Goal: Feedback & Contribution: Submit feedback/report problem

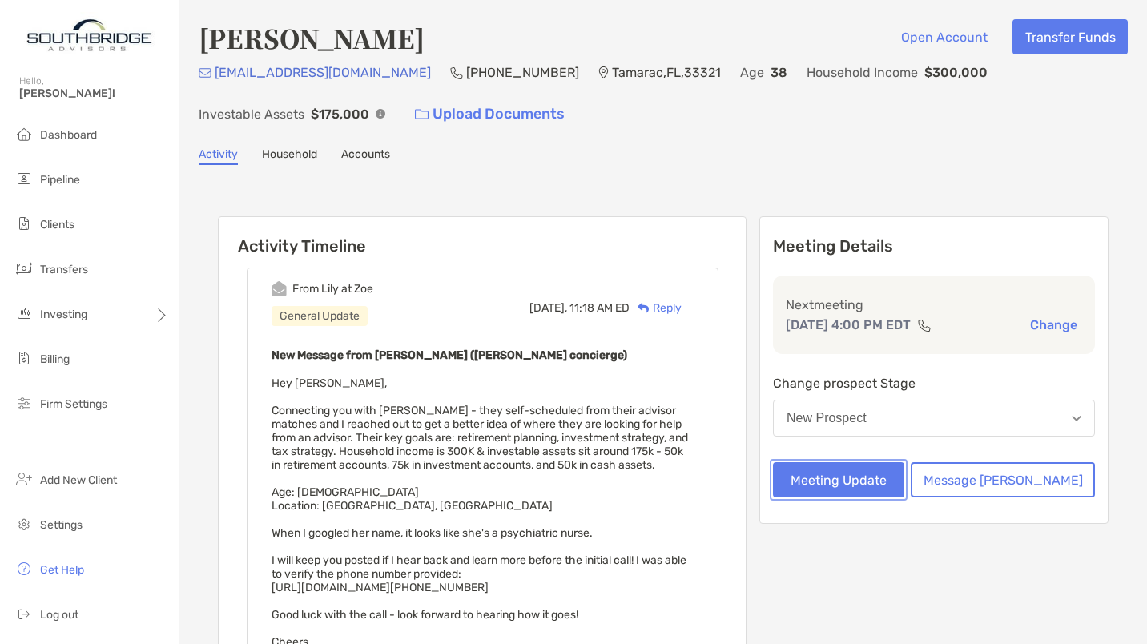
click at [902, 479] on button "Meeting Update" at bounding box center [838, 479] width 131 height 35
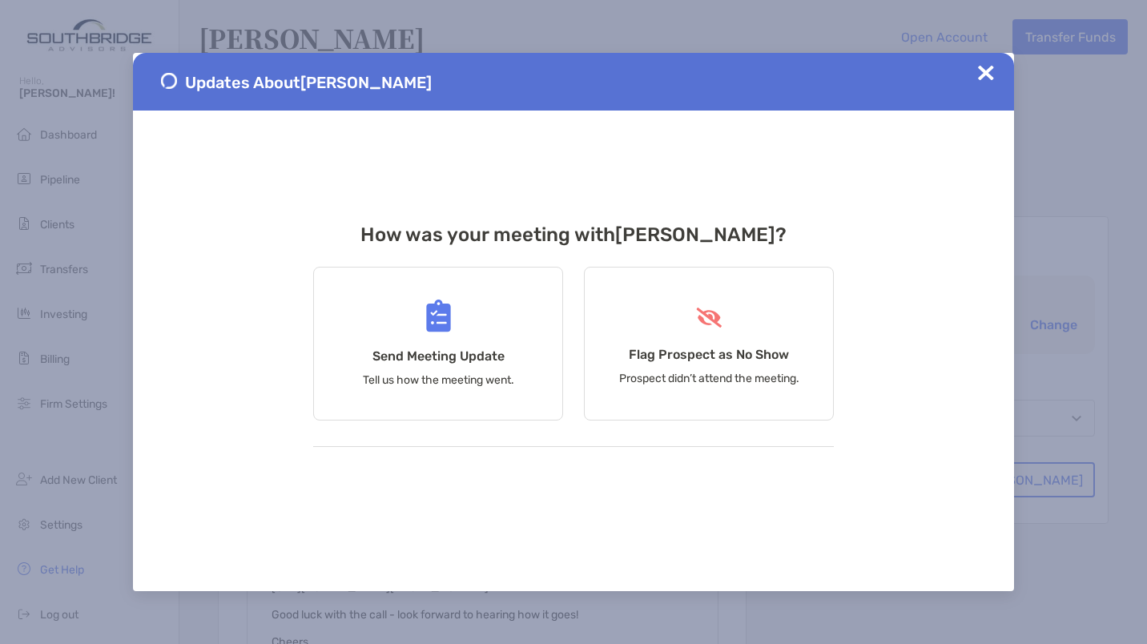
click at [472, 357] on h4 "Send Meeting Update" at bounding box center [439, 356] width 132 height 15
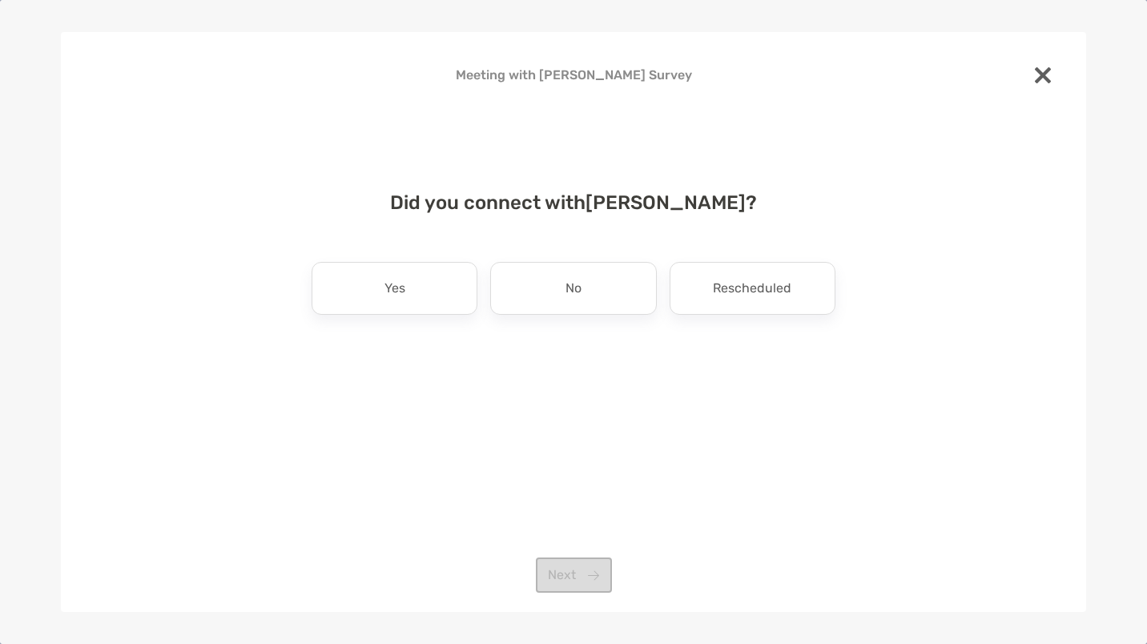
click at [413, 292] on div "Yes" at bounding box center [395, 288] width 166 height 53
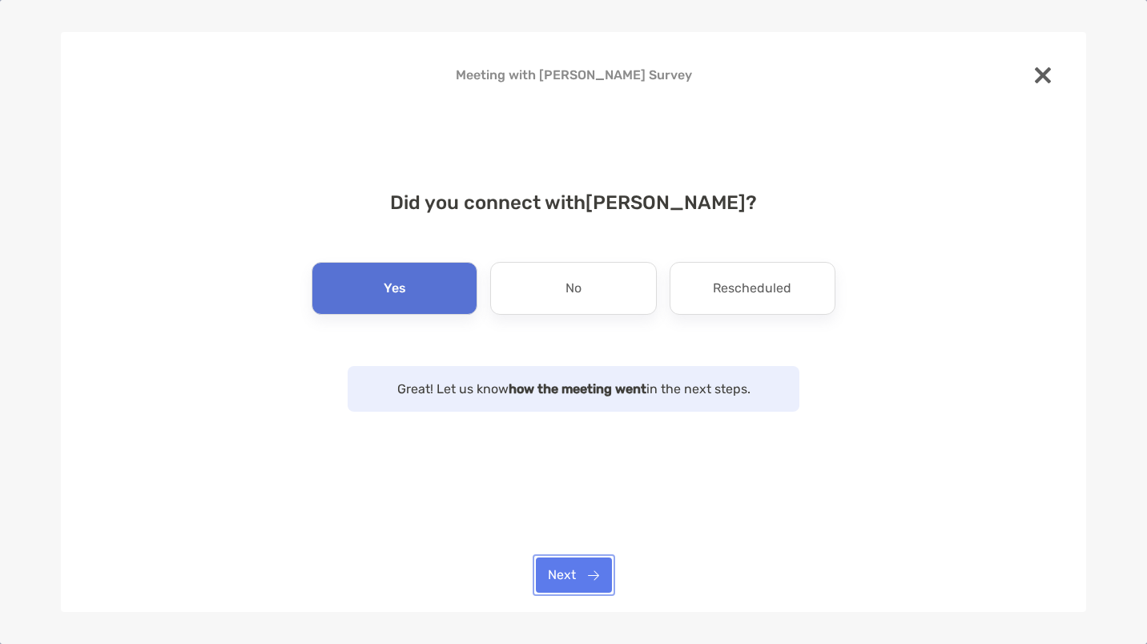
click at [571, 582] on button "Next" at bounding box center [574, 575] width 76 height 35
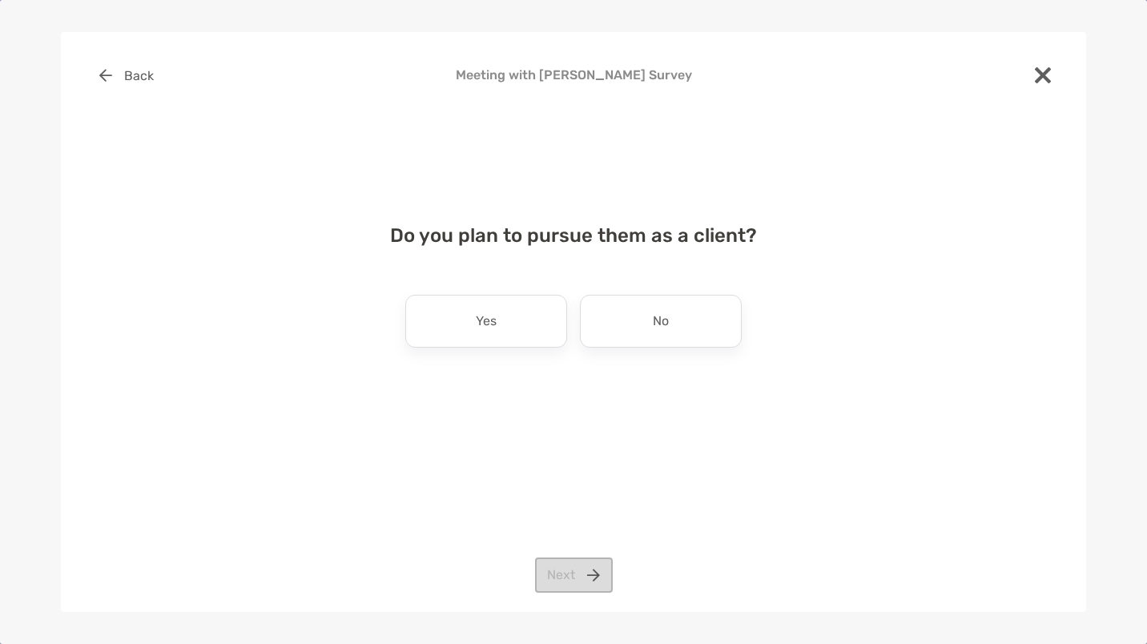
click at [498, 320] on div "Yes" at bounding box center [486, 321] width 162 height 53
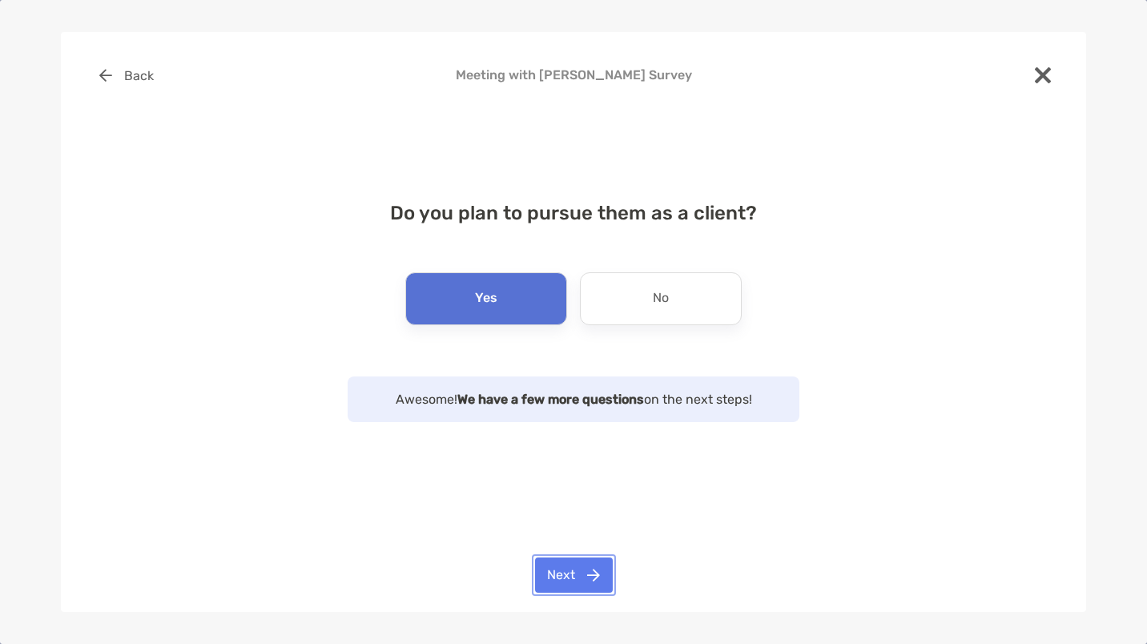
click at [572, 583] on button "Next" at bounding box center [574, 575] width 78 height 35
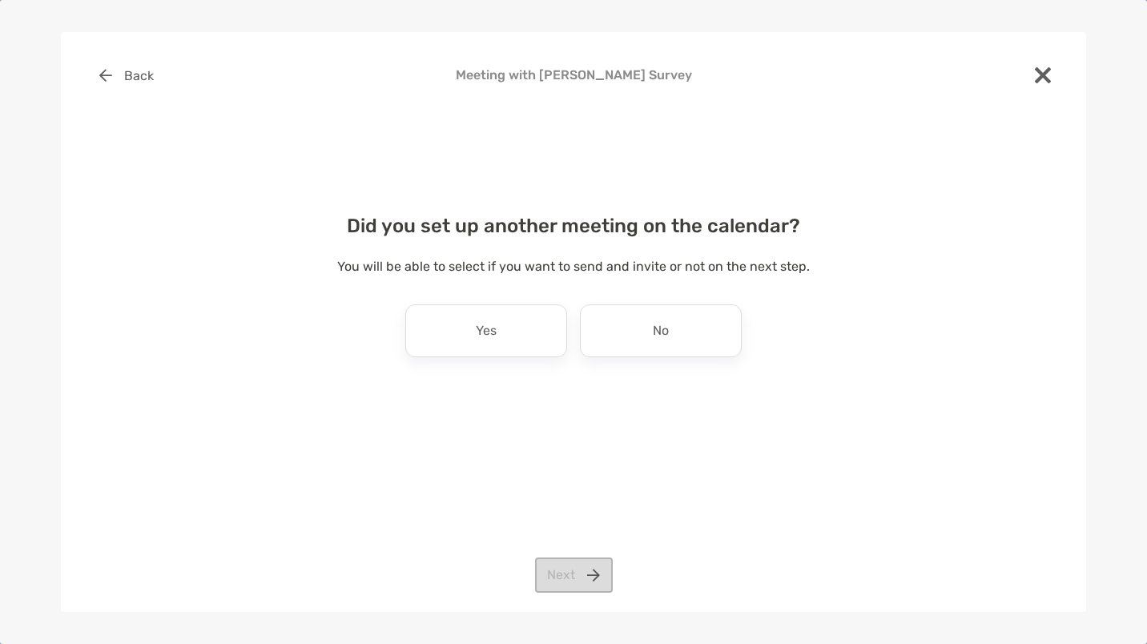
click at [648, 328] on div "No" at bounding box center [661, 331] width 162 height 53
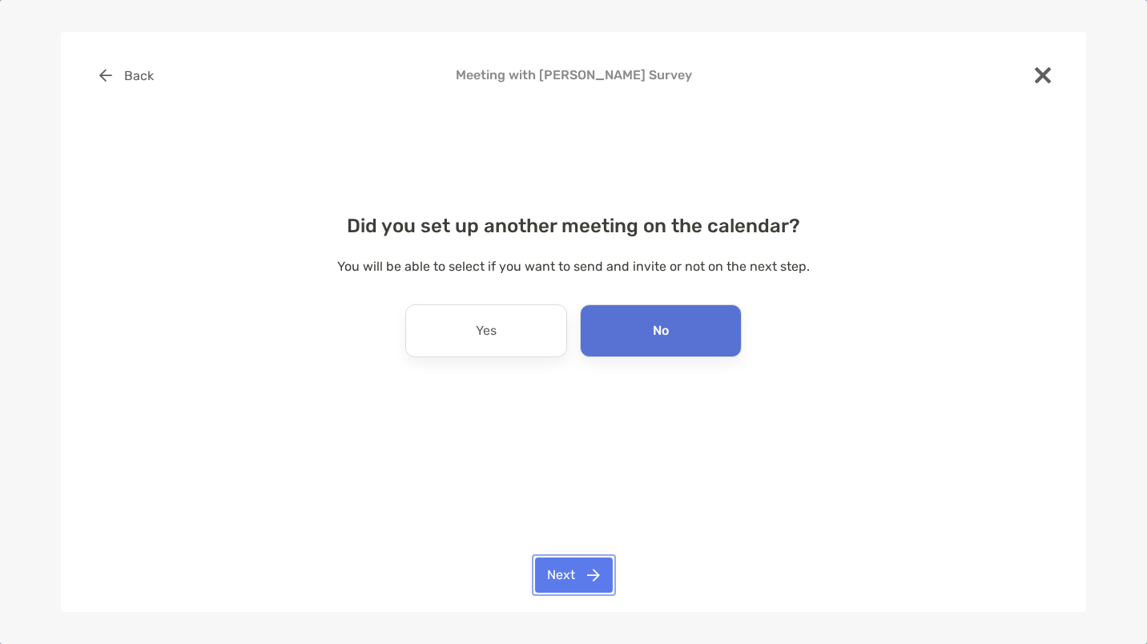
click at [584, 581] on button "Next" at bounding box center [574, 575] width 78 height 35
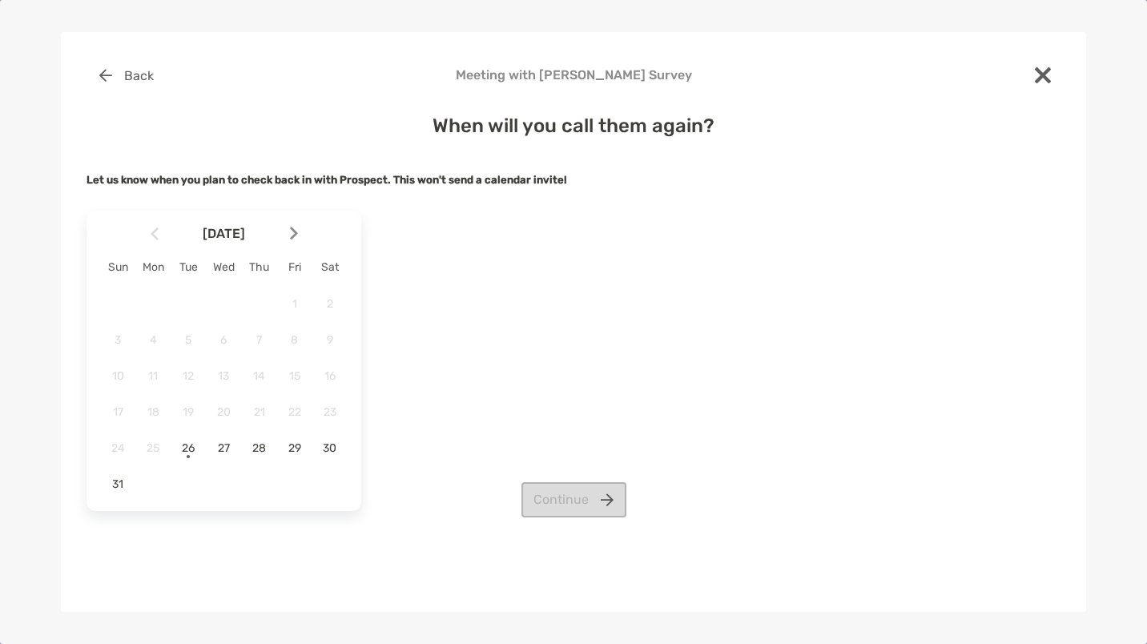
click at [296, 229] on img at bounding box center [294, 234] width 8 height 14
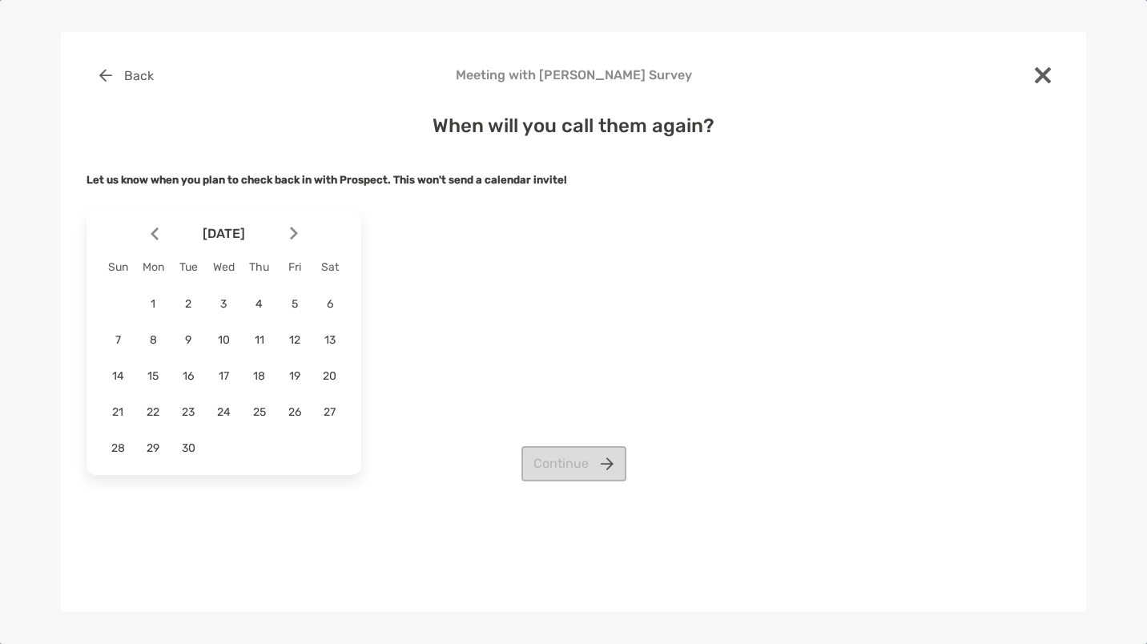
click at [192, 296] on div "2" at bounding box center [188, 303] width 27 height 27
click at [580, 464] on button "Continue" at bounding box center [574, 463] width 105 height 35
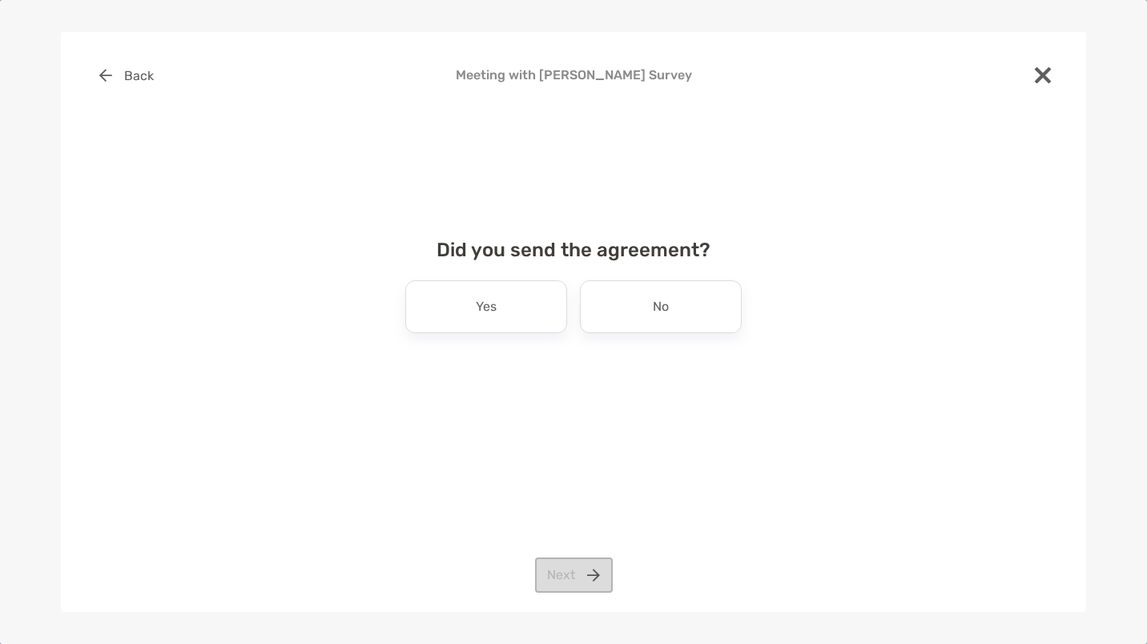
click at [659, 308] on p "No" at bounding box center [661, 307] width 16 height 26
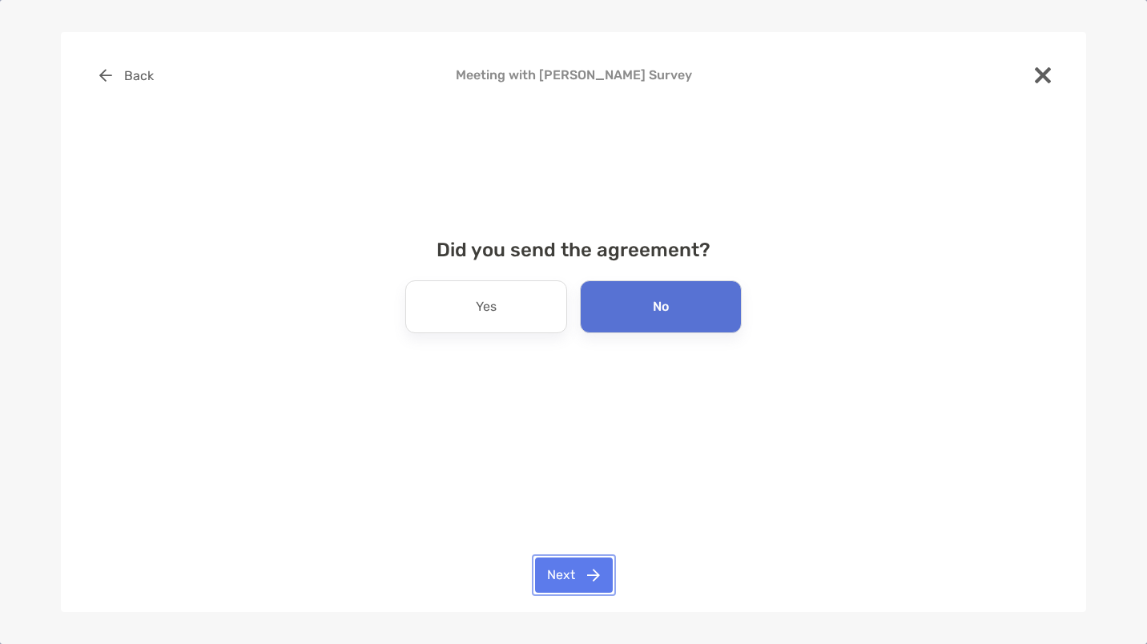
click at [575, 570] on button "Next" at bounding box center [574, 575] width 78 height 35
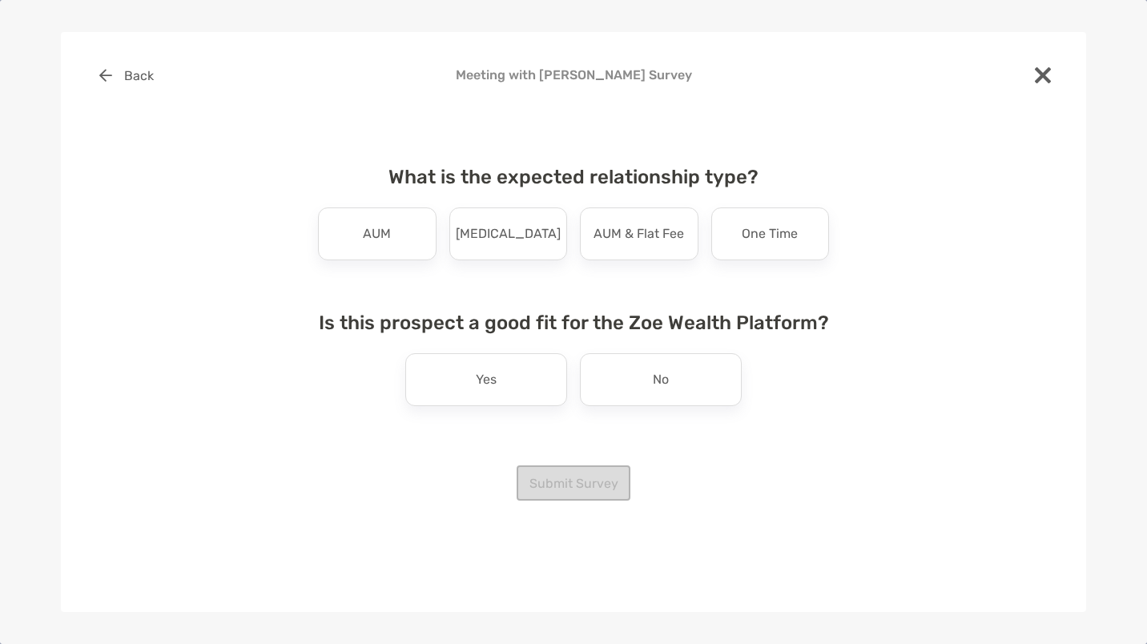
click at [356, 258] on div "AUM" at bounding box center [377, 234] width 119 height 53
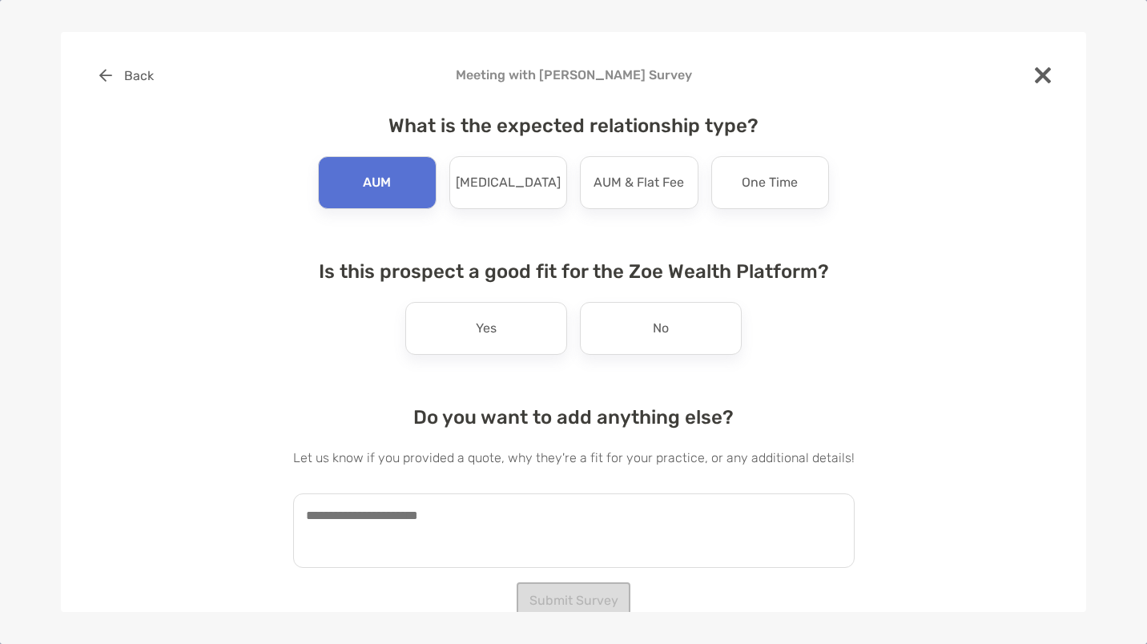
click at [625, 327] on div "No" at bounding box center [661, 328] width 162 height 53
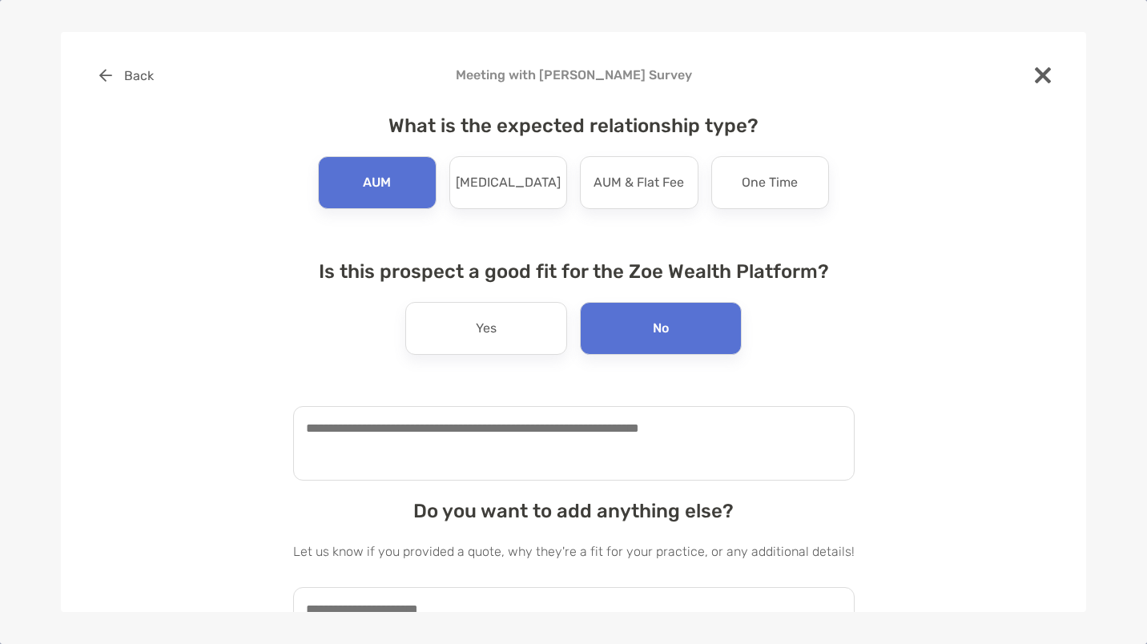
click at [459, 431] on textarea at bounding box center [574, 443] width 562 height 75
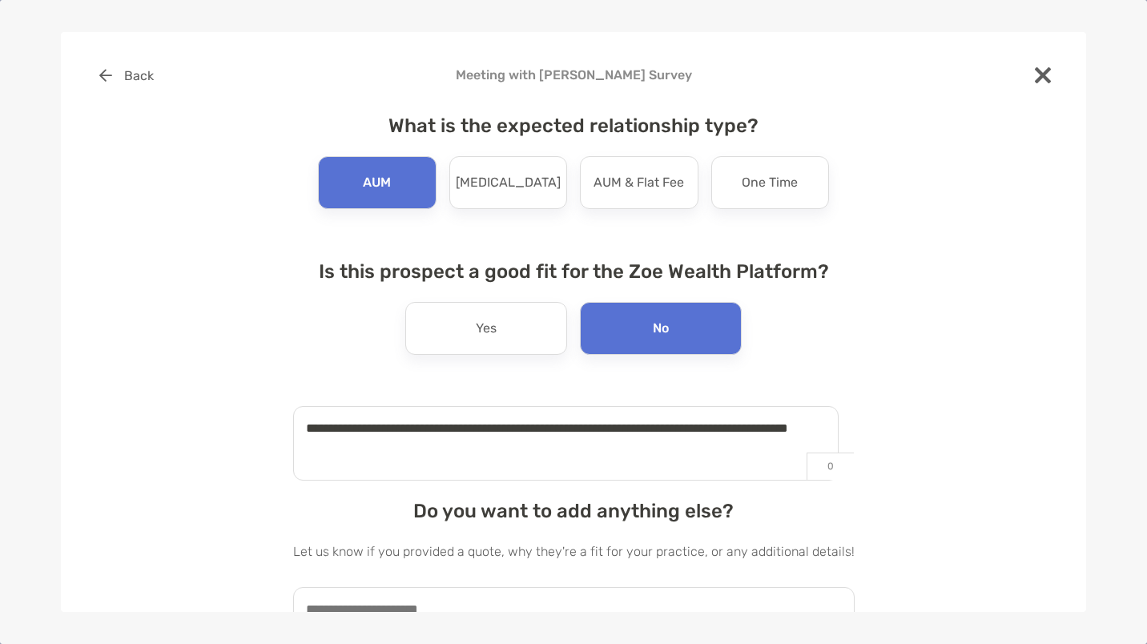
type textarea "**********"
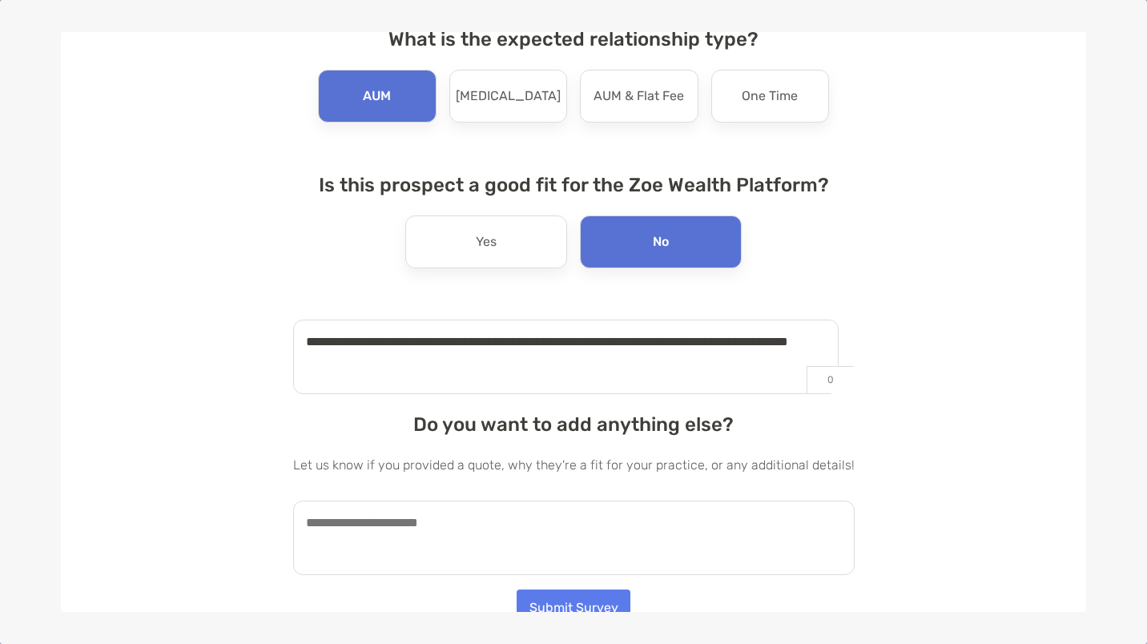
scroll to position [100, 0]
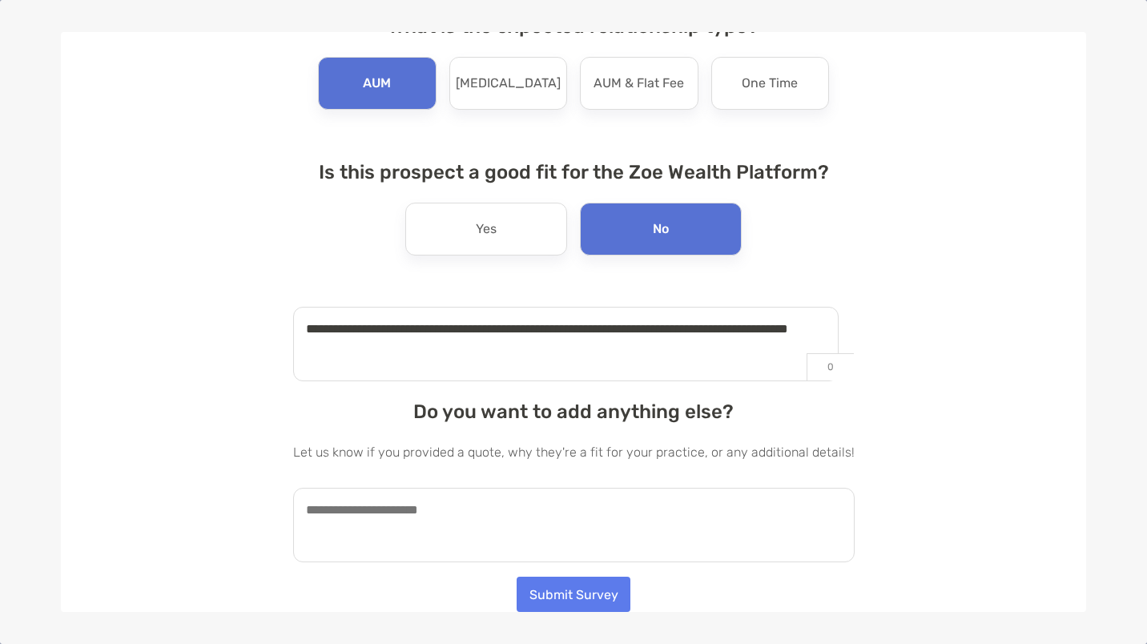
click at [480, 518] on textarea at bounding box center [574, 525] width 562 height 75
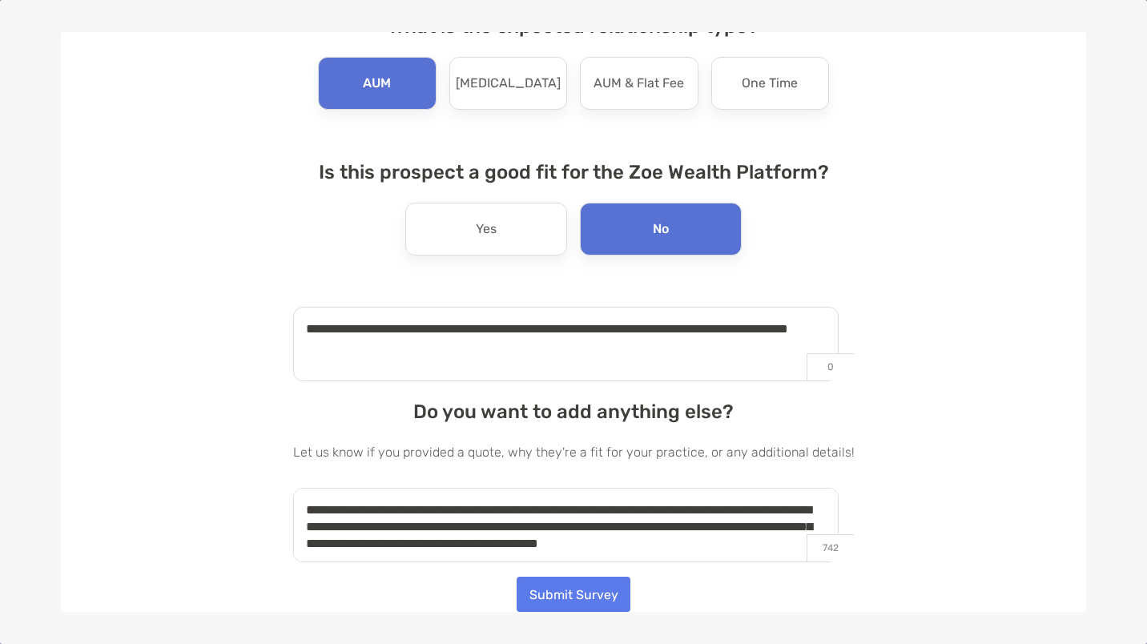
scroll to position [6, 0]
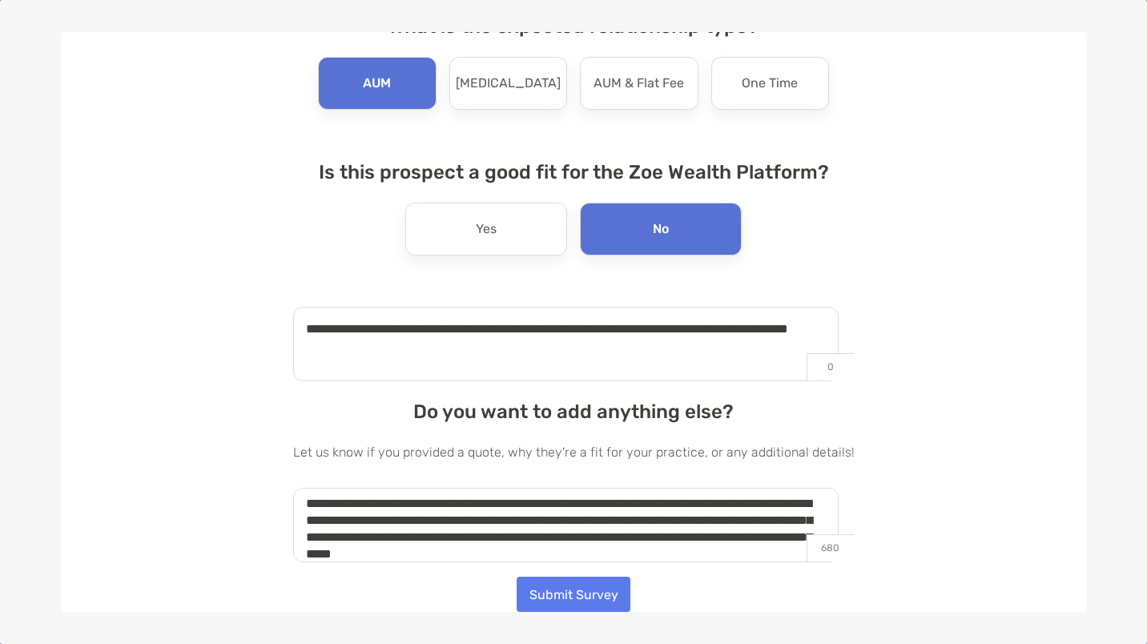
type textarea "**********"
click at [549, 606] on button "Submit Survey" at bounding box center [574, 593] width 114 height 35
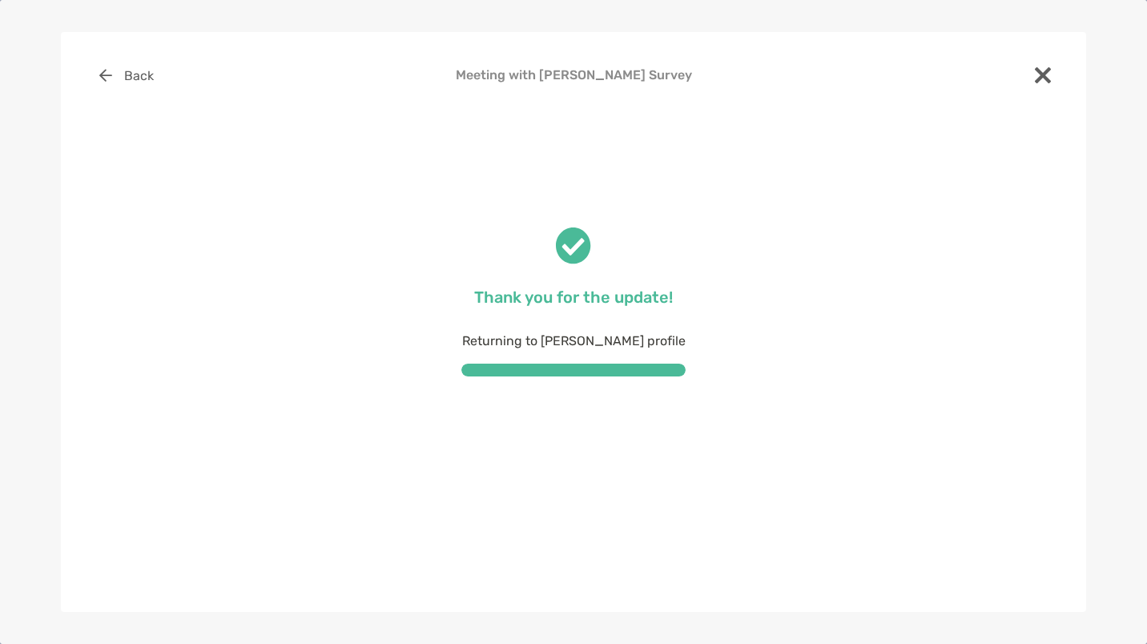
scroll to position [0, 0]
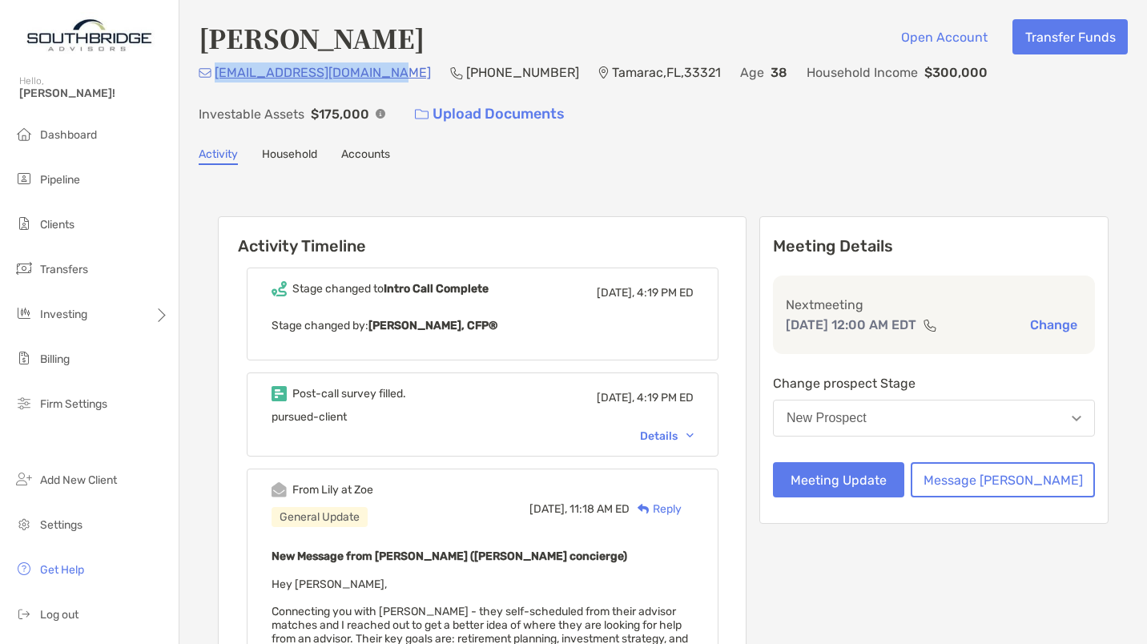
drag, startPoint x: 374, startPoint y: 76, endPoint x: 213, endPoint y: 71, distance: 161.1
click at [213, 71] on div "[EMAIL_ADDRESS][DOMAIN_NAME] [PHONE_NUMBER] [GEOGRAPHIC_DATA] Age [DEMOGRAPHIC_…" at bounding box center [664, 97] width 930 height 69
copy p "[EMAIL_ADDRESS][DOMAIN_NAME]"
